Goal: Transaction & Acquisition: Purchase product/service

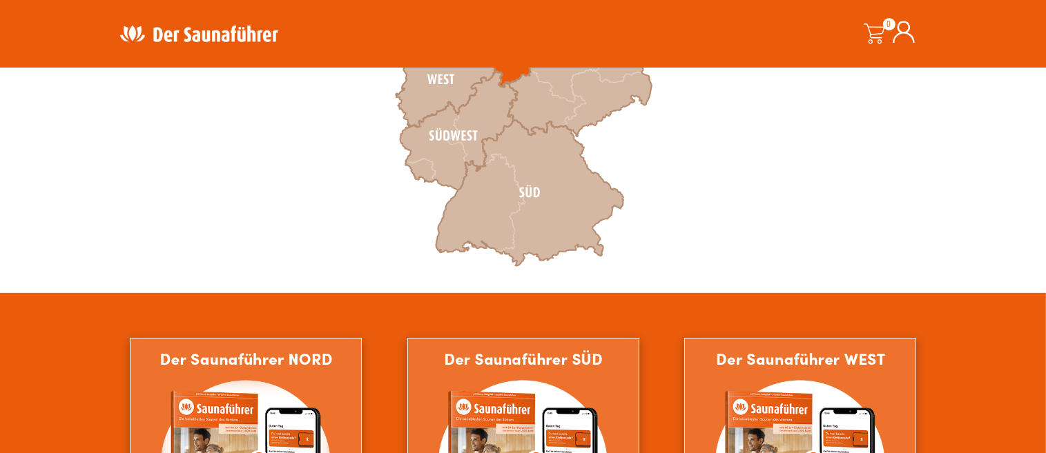
scroll to position [400, 0]
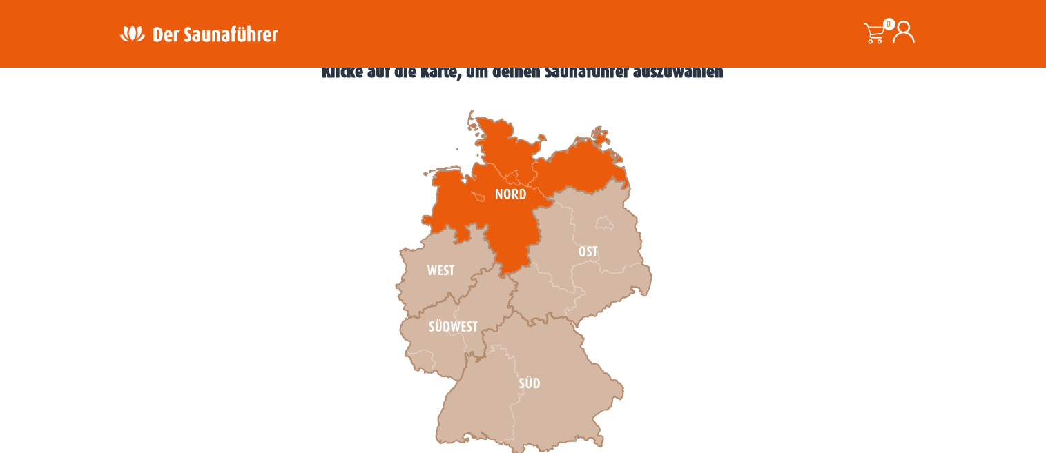
click at [498, 219] on icon at bounding box center [525, 195] width 207 height 168
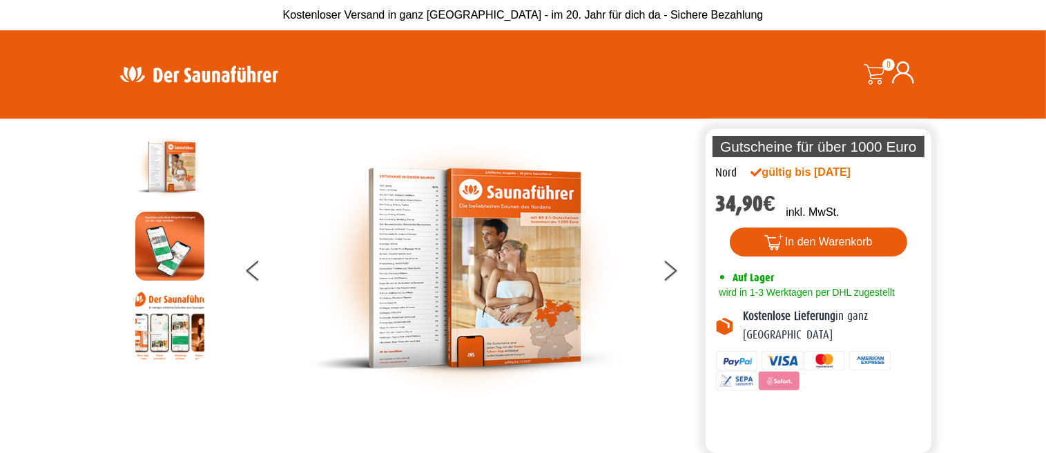
click at [175, 242] on img at bounding box center [169, 246] width 69 height 69
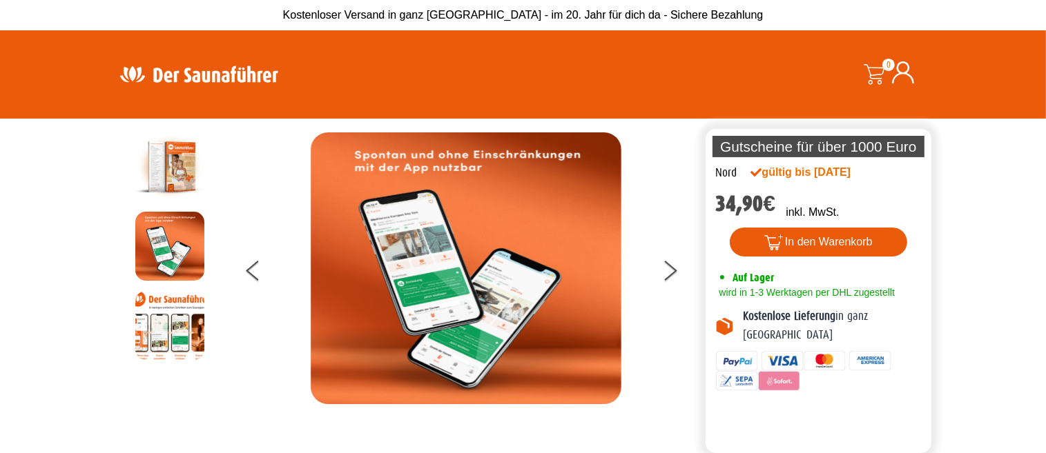
click at [175, 314] on img at bounding box center [169, 325] width 69 height 69
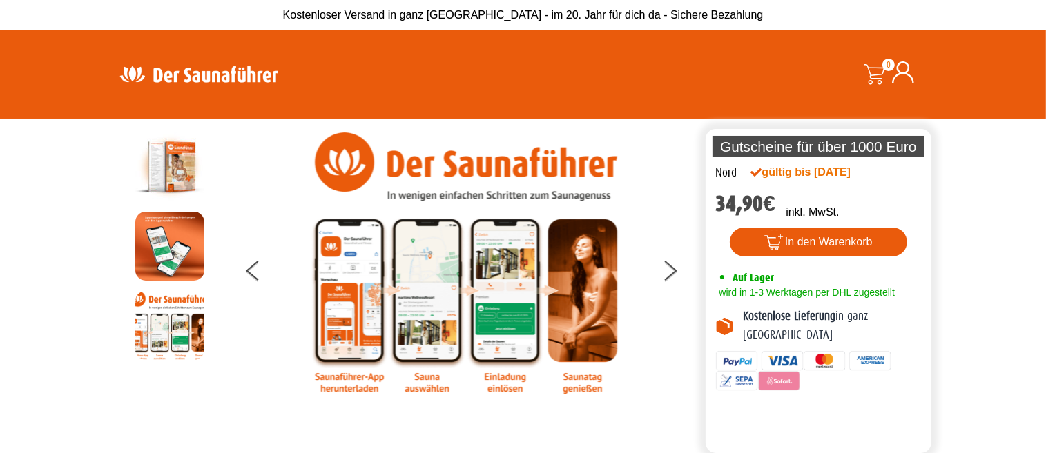
click at [166, 165] on img at bounding box center [169, 167] width 69 height 69
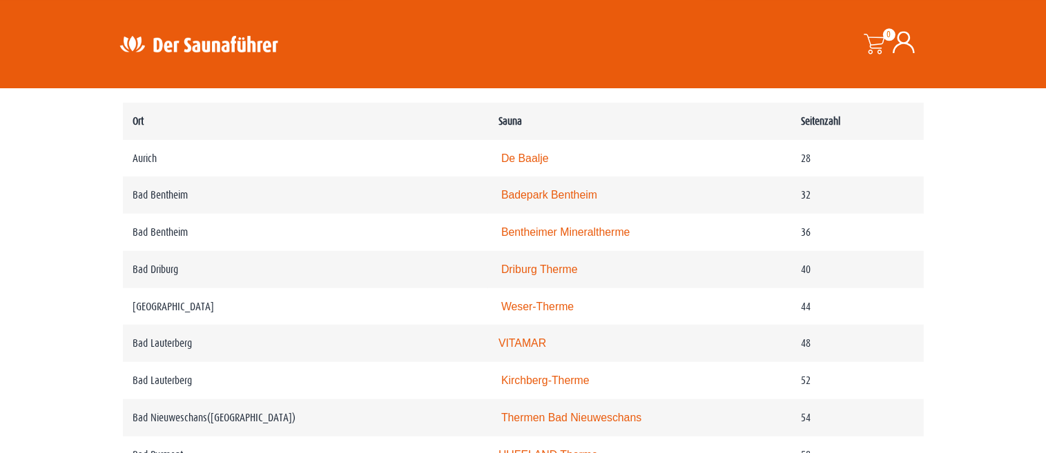
scroll to position [801, 0]
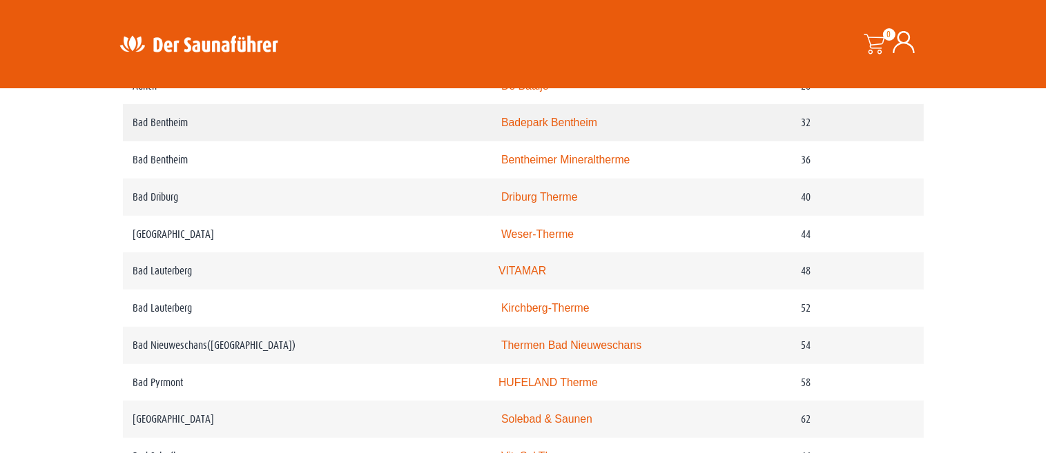
click at [556, 128] on link "Badepark Bentheim" at bounding box center [549, 123] width 96 height 12
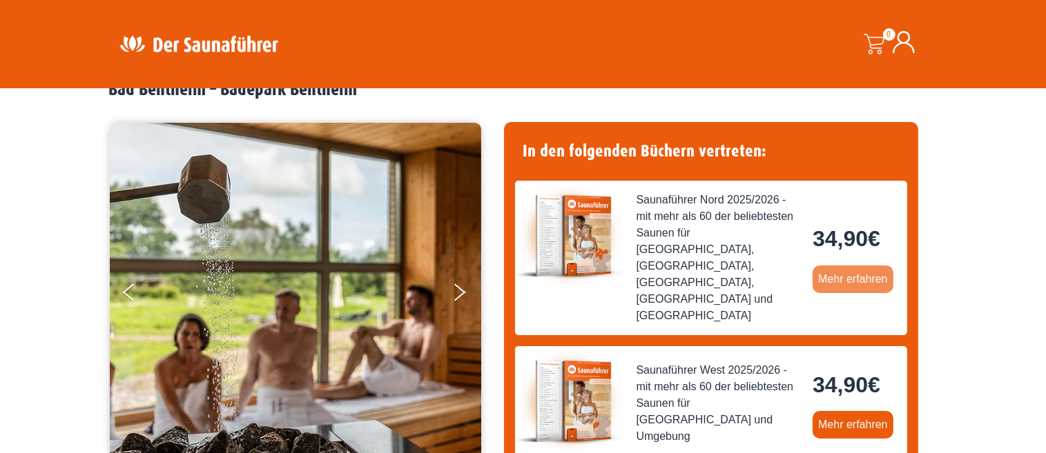
scroll to position [57, 0]
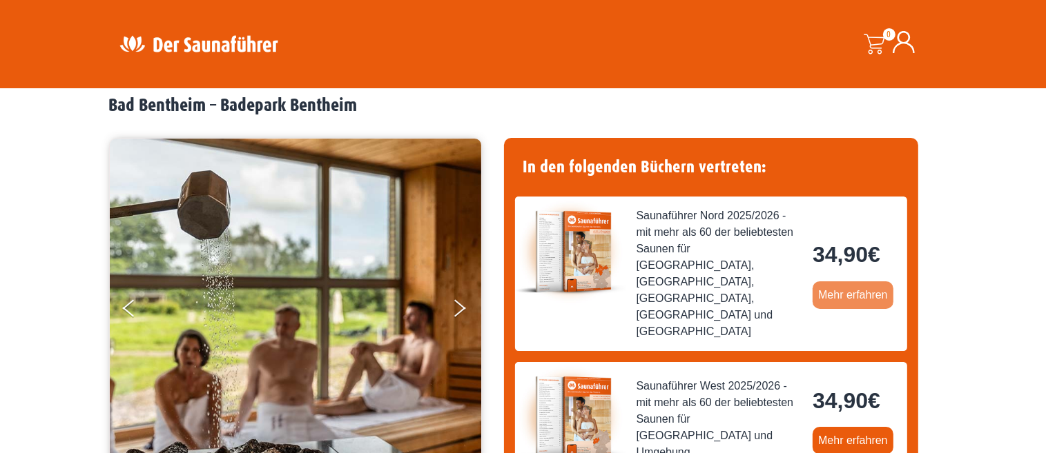
click at [846, 282] on link "Mehr erfahren" at bounding box center [852, 296] width 81 height 28
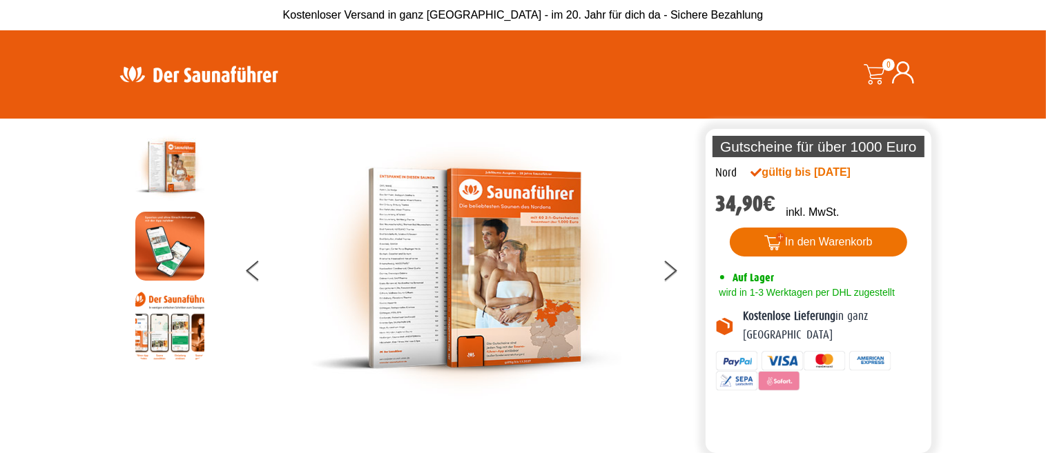
click at [780, 240] on button "In den Warenkorb" at bounding box center [818, 242] width 177 height 29
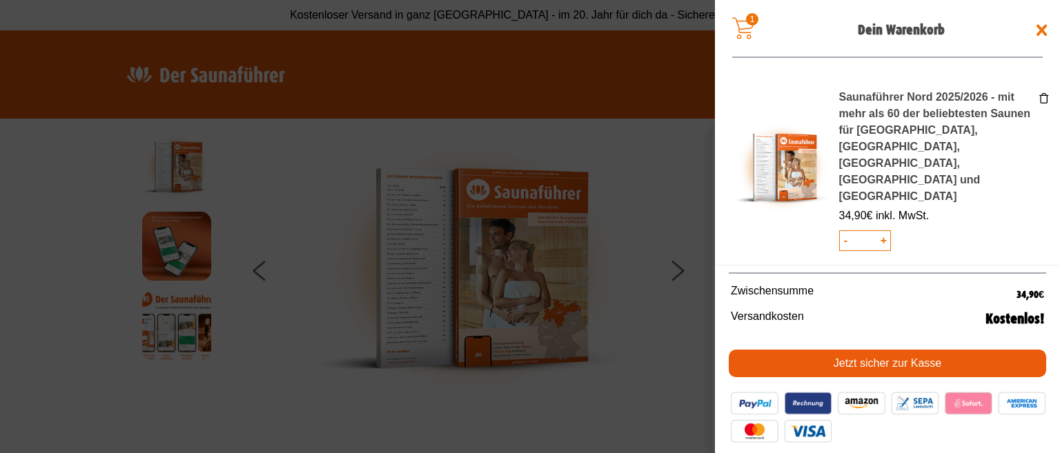
click at [852, 354] on link "Jetzt sicher zur Kasse" at bounding box center [888, 364] width 318 height 28
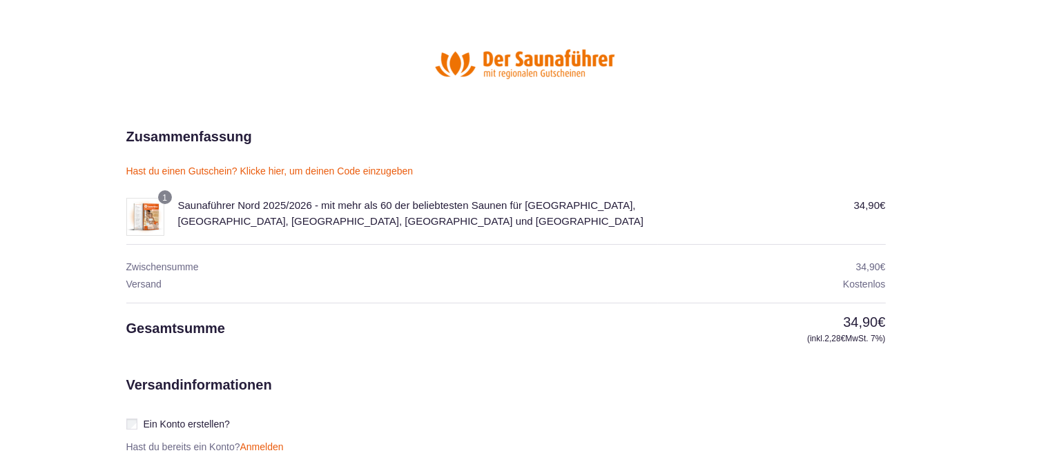
click at [500, 76] on img at bounding box center [526, 63] width 207 height 85
